Goal: Task Accomplishment & Management: Use online tool/utility

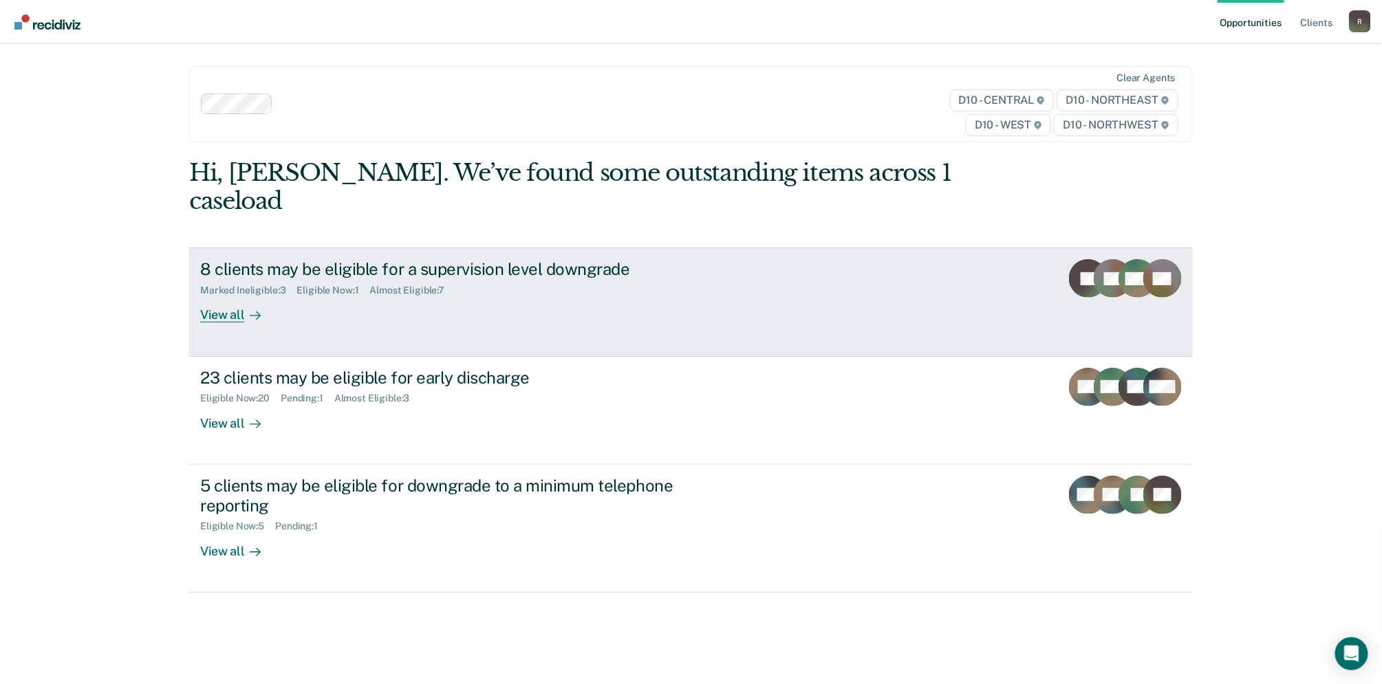
click at [222, 296] on div "View all" at bounding box center [238, 309] width 77 height 27
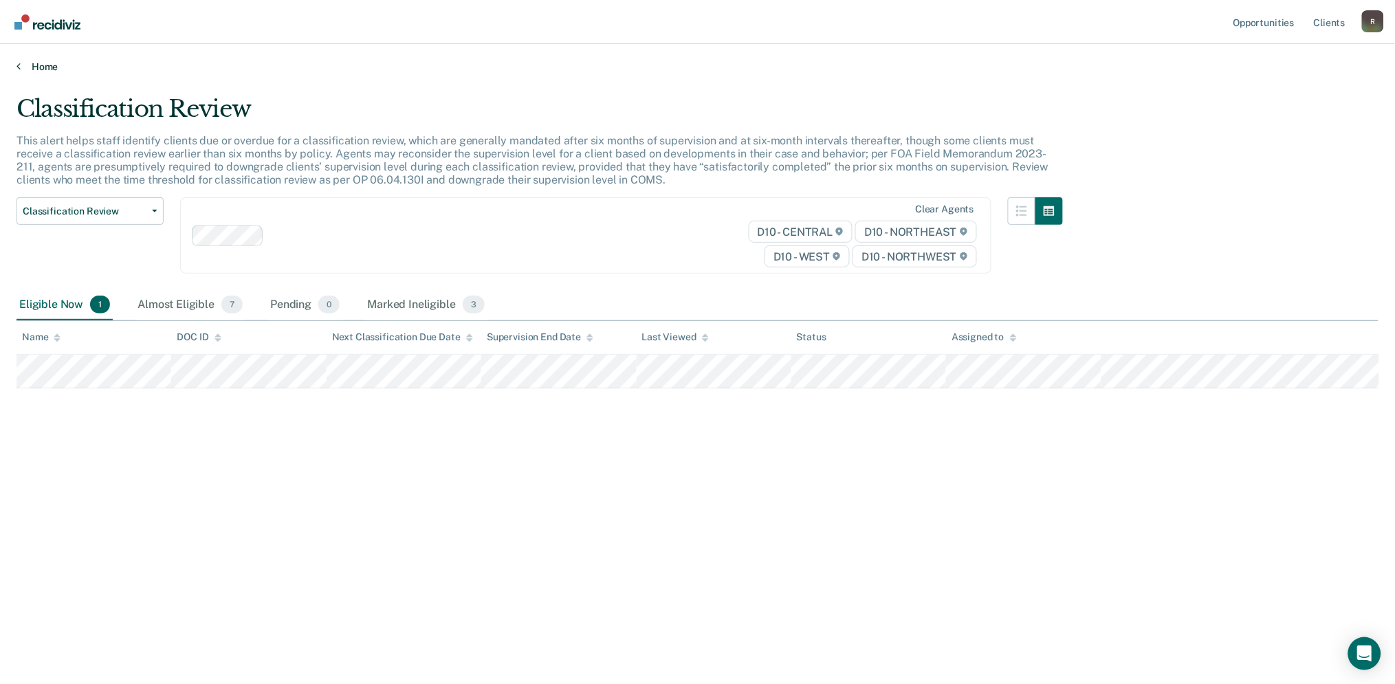
click at [21, 69] on link "Home" at bounding box center [698, 67] width 1362 height 12
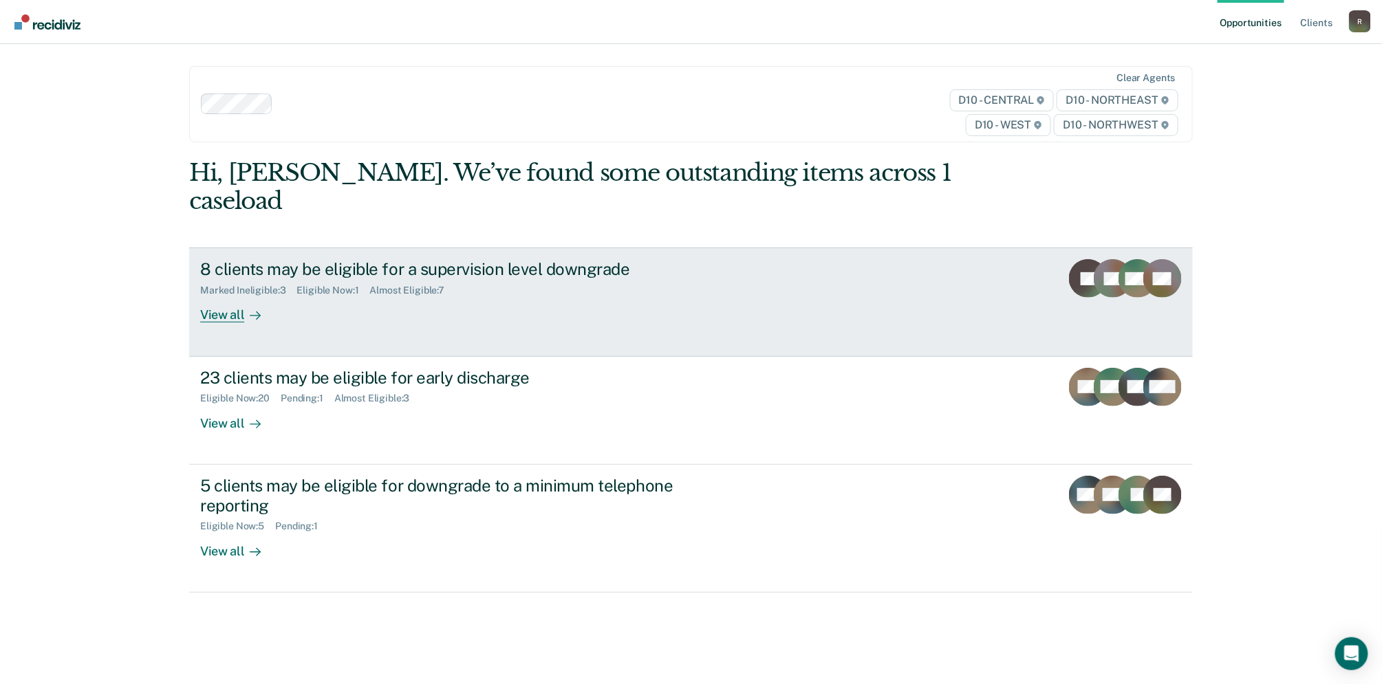
click at [1130, 279] on icon at bounding box center [1131, 295] width 49 height 32
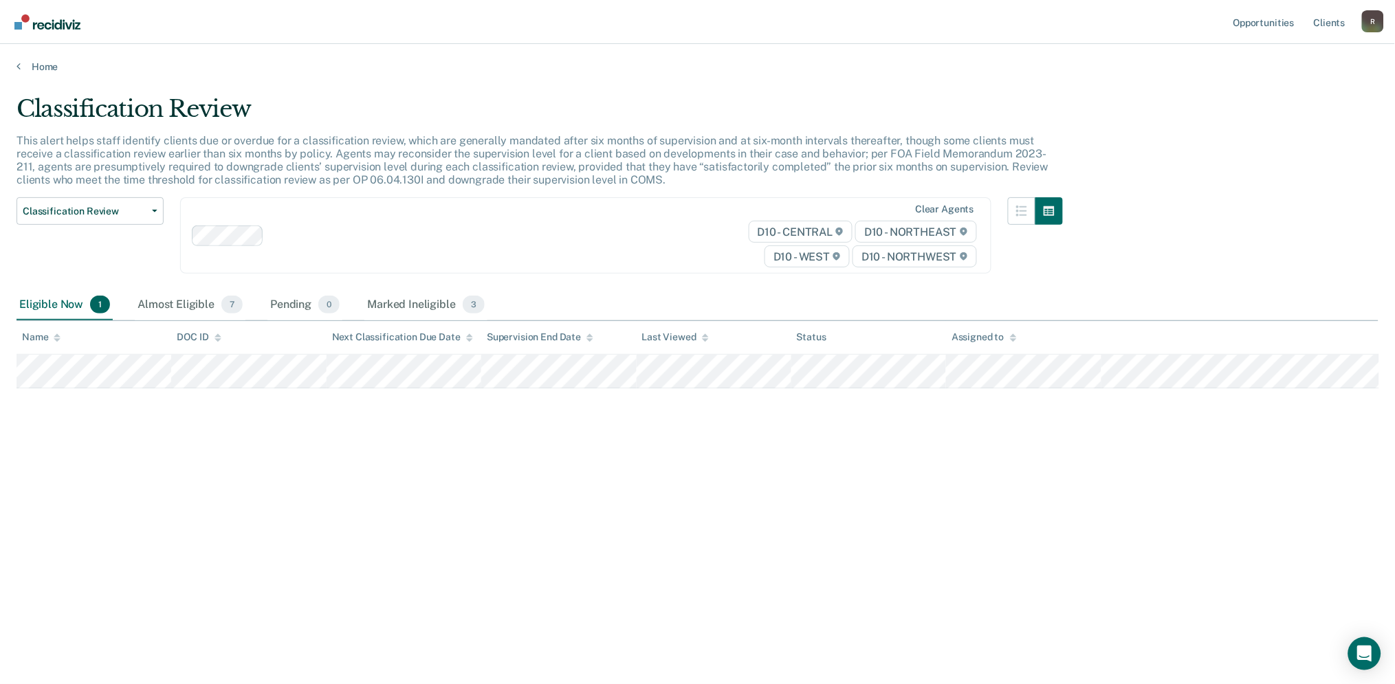
click at [12, 67] on div "Home" at bounding box center [697, 58] width 1395 height 29
click at [17, 67] on icon at bounding box center [19, 66] width 4 height 11
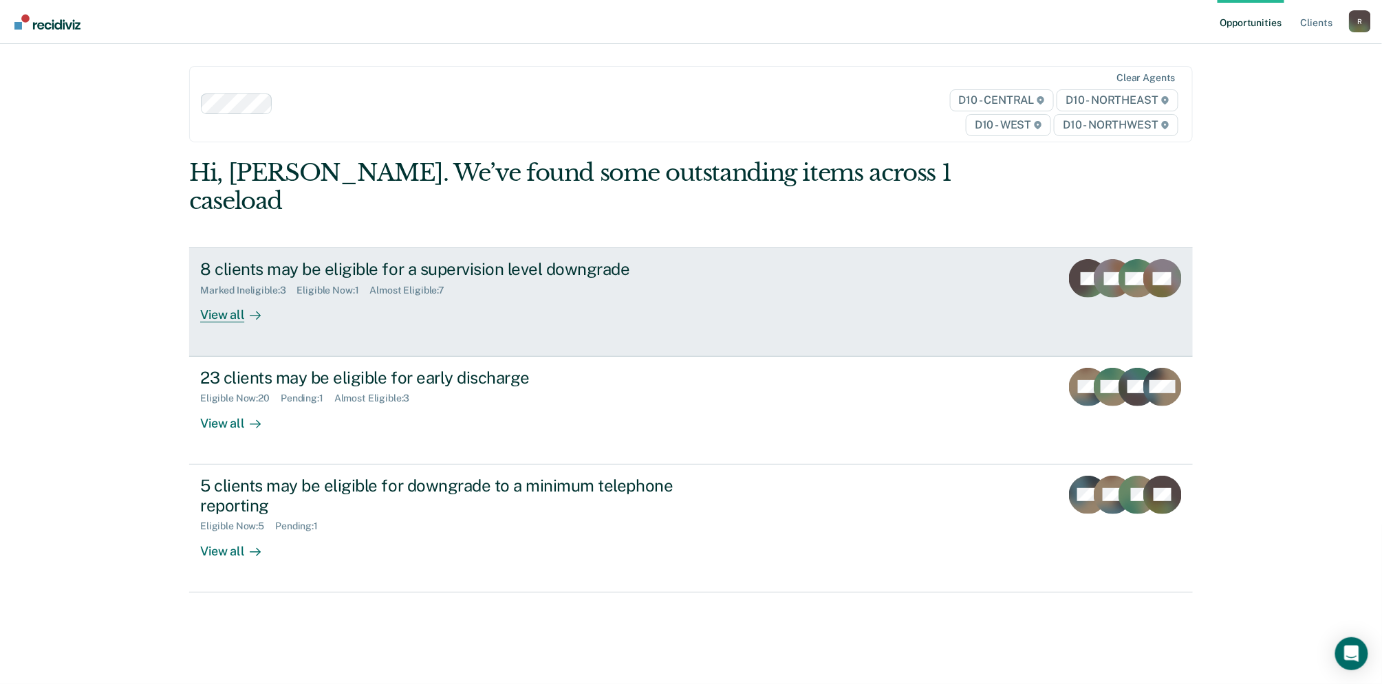
click at [211, 296] on div "View all" at bounding box center [238, 309] width 77 height 27
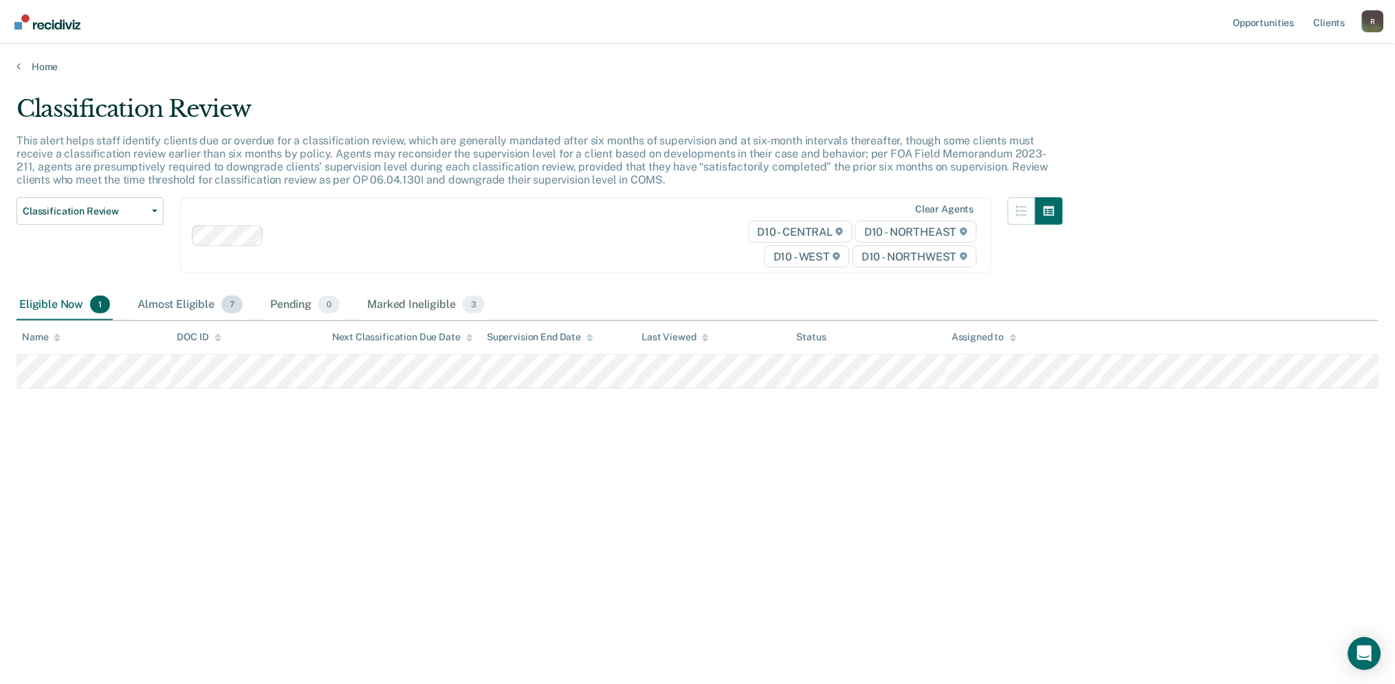
click at [190, 309] on div "Almost Eligible 7" at bounding box center [190, 305] width 111 height 30
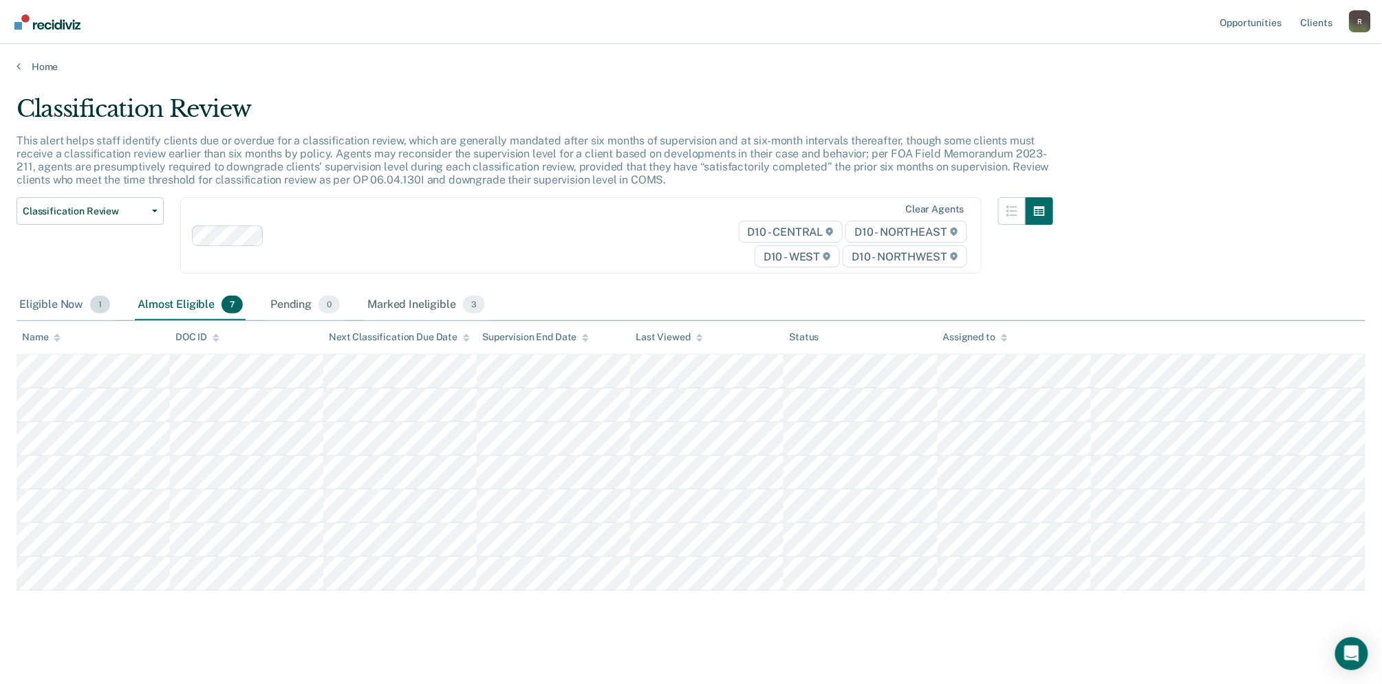
click at [56, 302] on div "Eligible Now 1" at bounding box center [65, 305] width 96 height 30
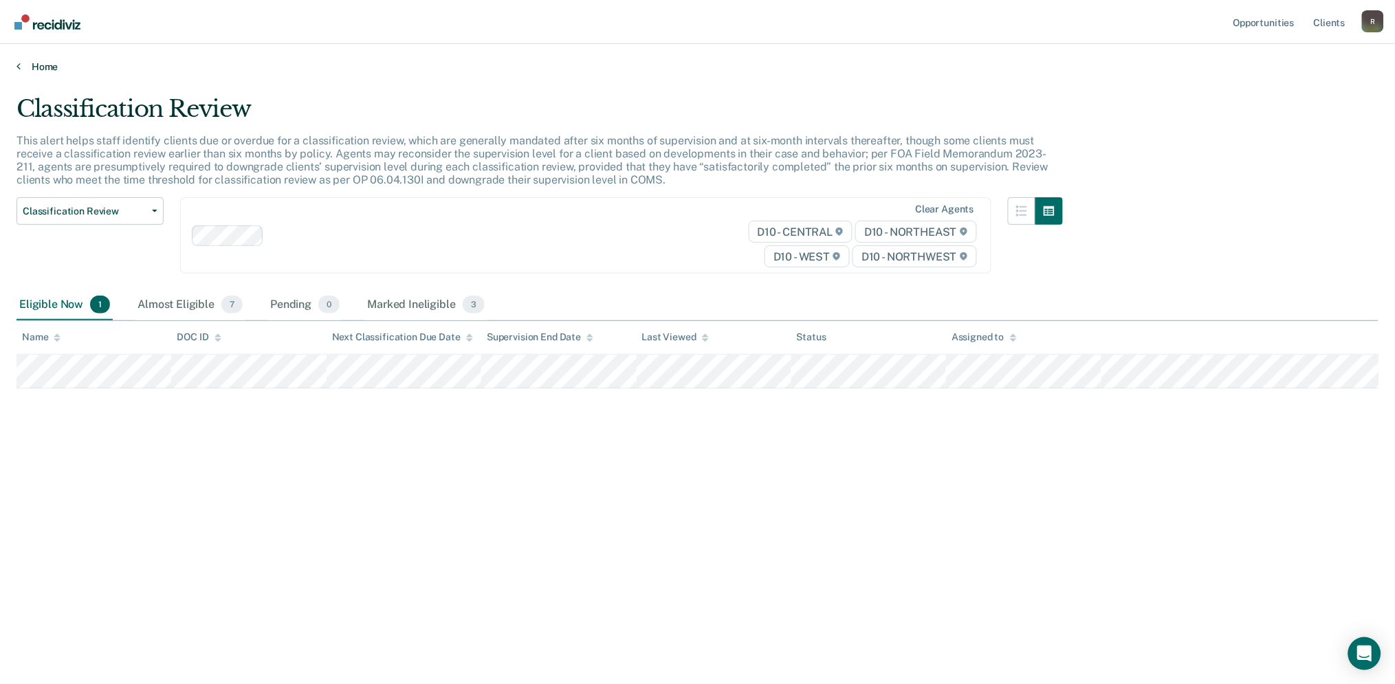
click at [21, 65] on link "Home" at bounding box center [698, 67] width 1362 height 12
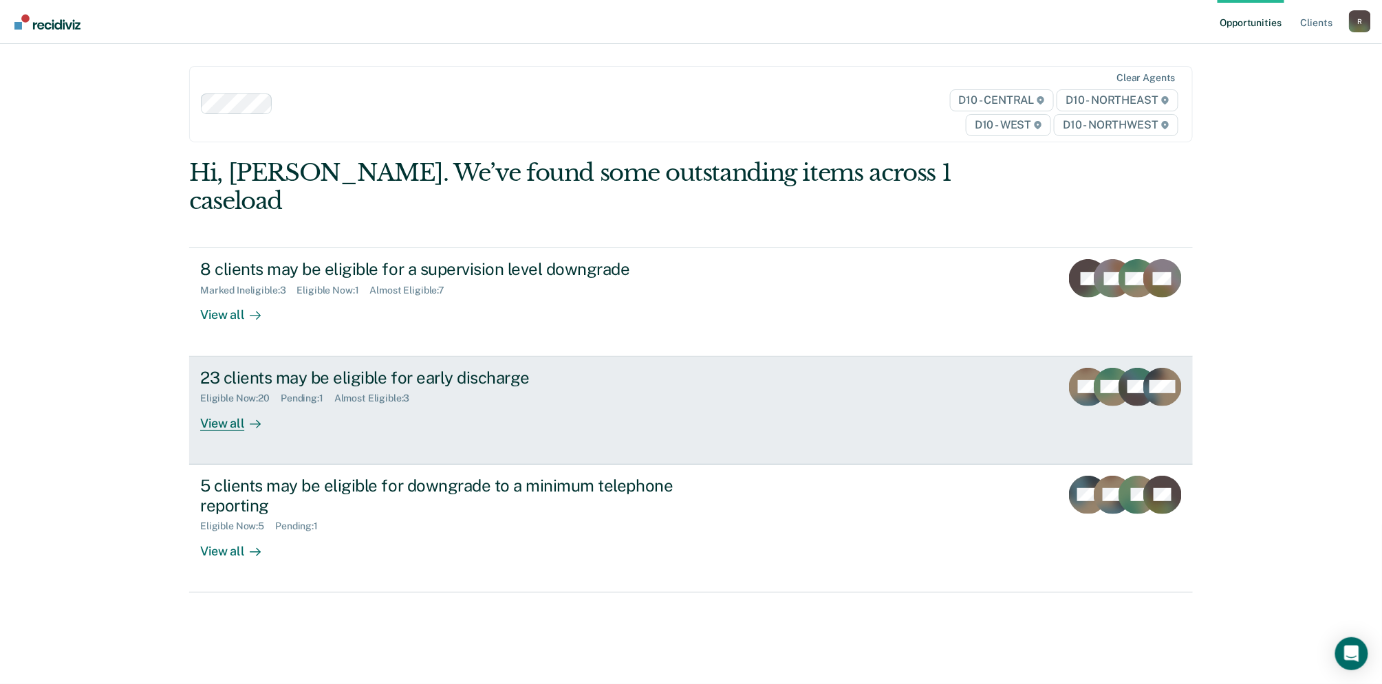
click at [223, 404] on div "View all" at bounding box center [238, 417] width 77 height 27
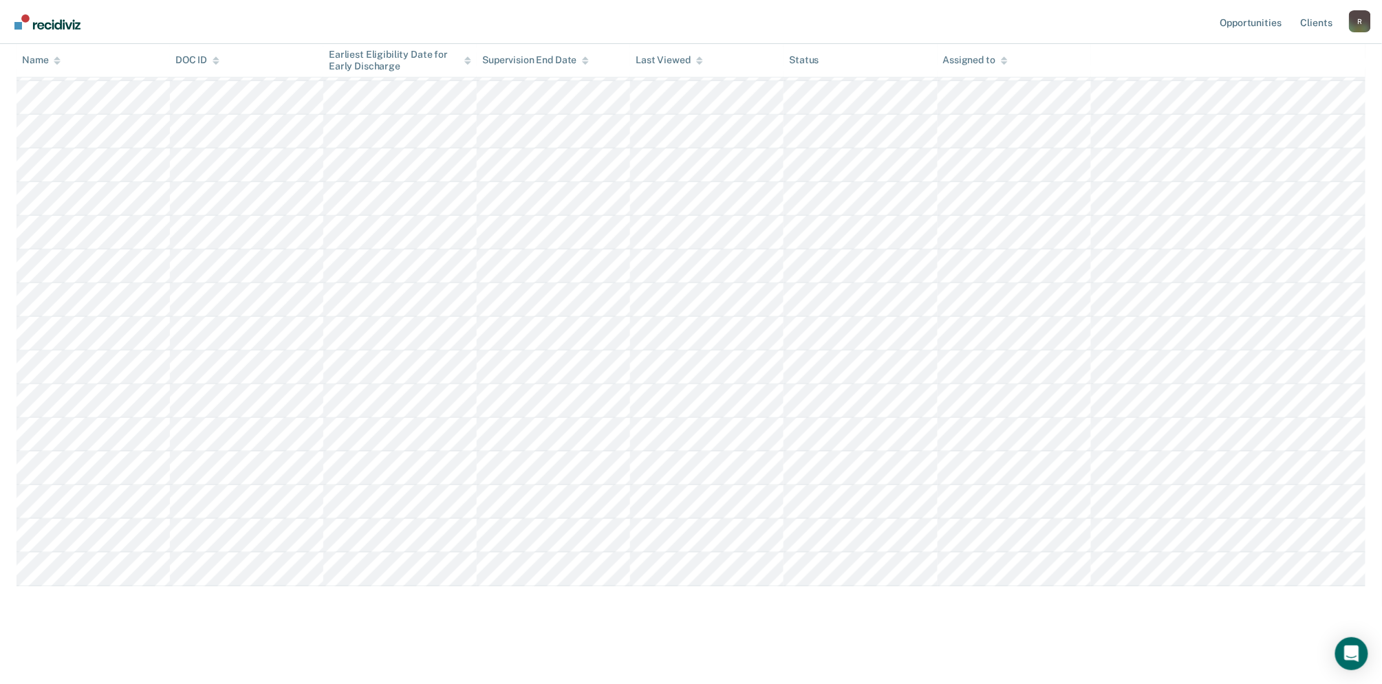
scroll to position [443, 0]
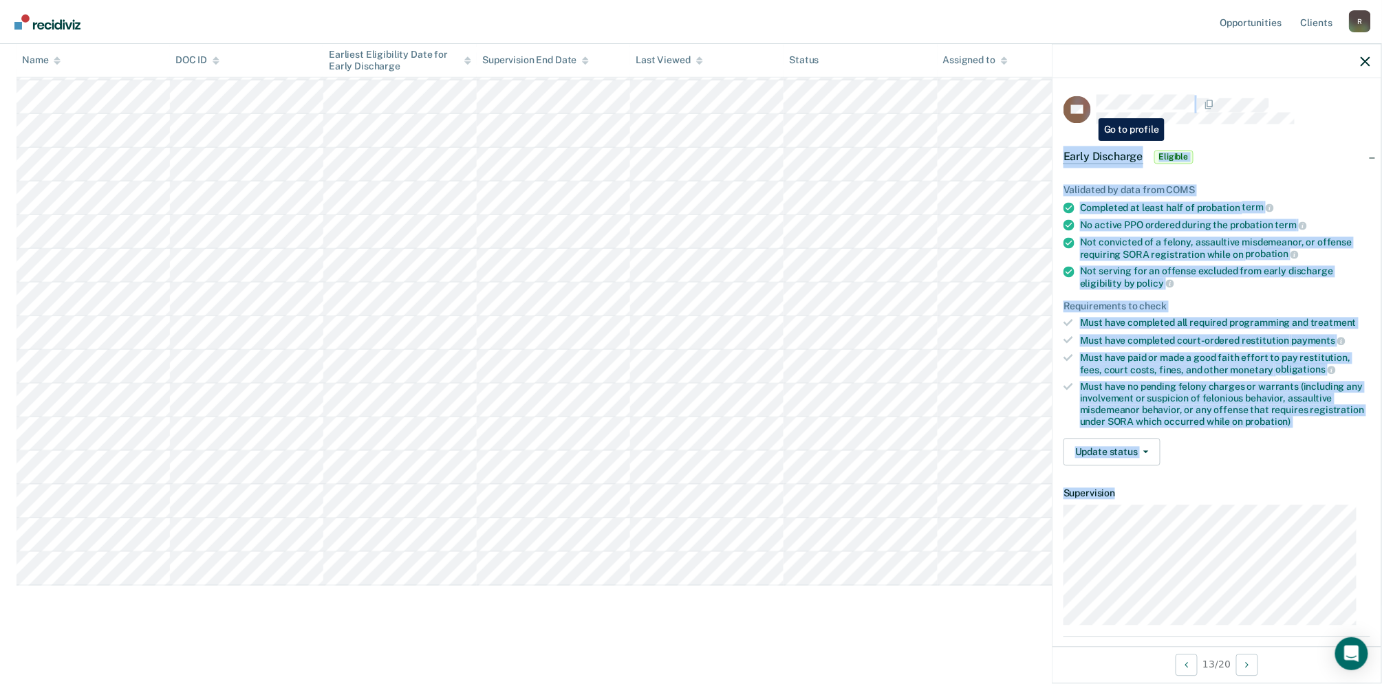
click at [1088, 108] on article "TS Early Discharge Eligible Validated by data from COMS Completed at least half…" at bounding box center [1216, 426] width 307 height 662
drag, startPoint x: 1088, startPoint y: 108, endPoint x: 1105, endPoint y: 154, distance: 48.9
